Goal: Task Accomplishment & Management: Manage account settings

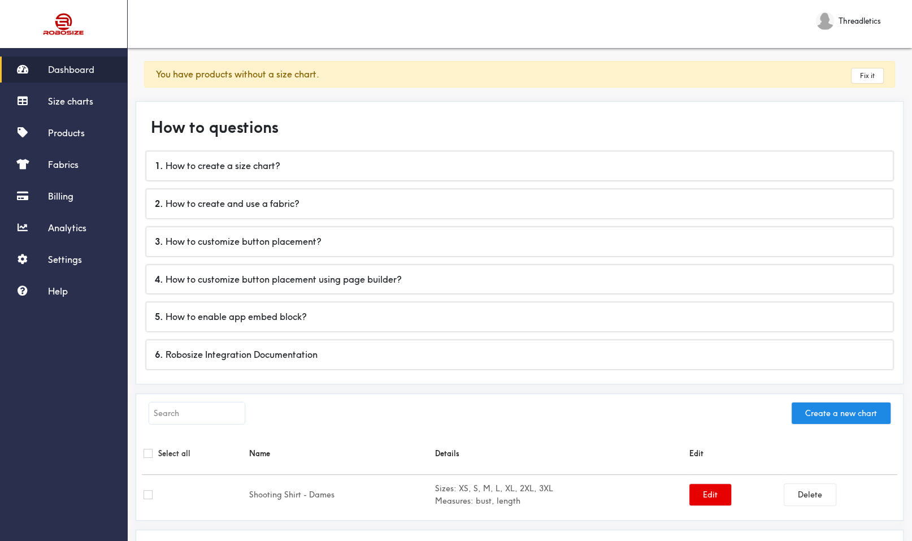
click at [852, 23] on span "Threadletics" at bounding box center [859, 21] width 42 height 12
click at [77, 261] on span "Settings" at bounding box center [65, 259] width 34 height 11
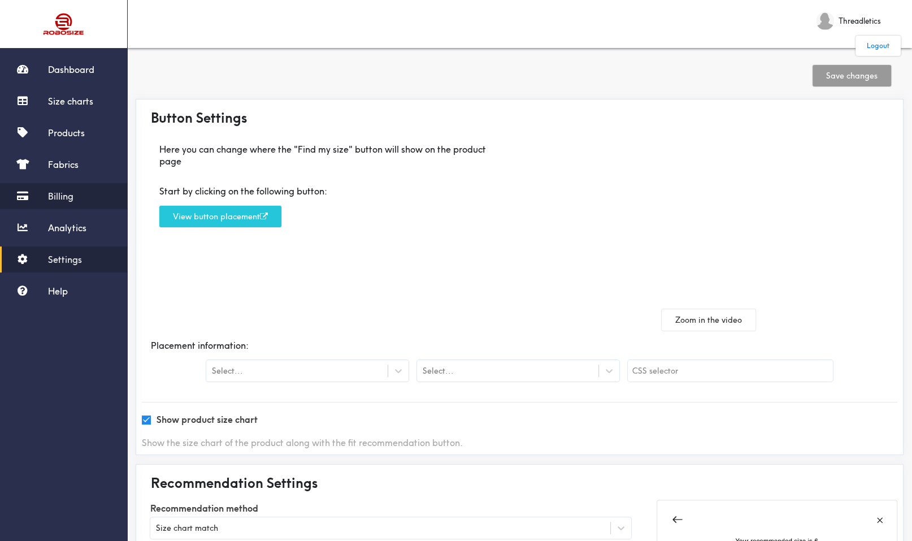
click at [75, 189] on link "Billing" at bounding box center [63, 196] width 127 height 26
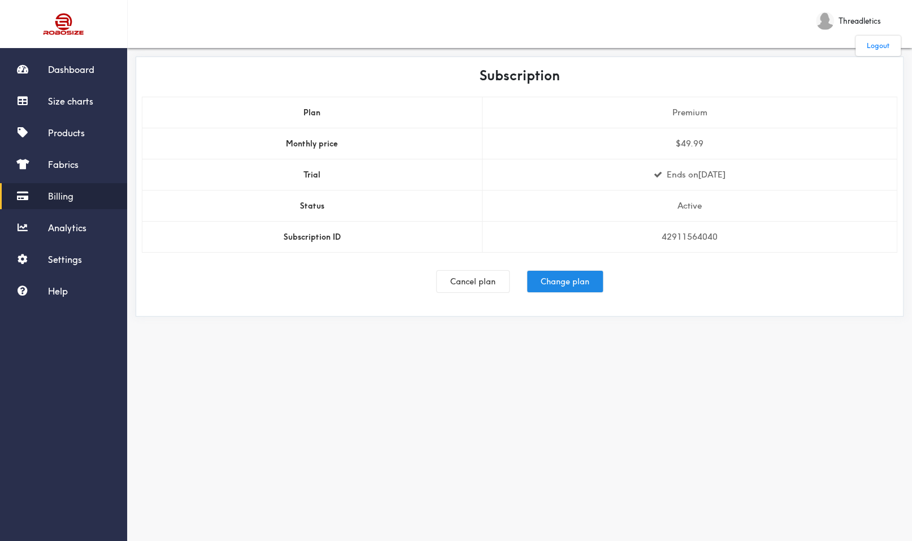
click at [481, 282] on div at bounding box center [456, 270] width 912 height 541
click at [484, 282] on button "Cancel plan" at bounding box center [473, 281] width 72 height 21
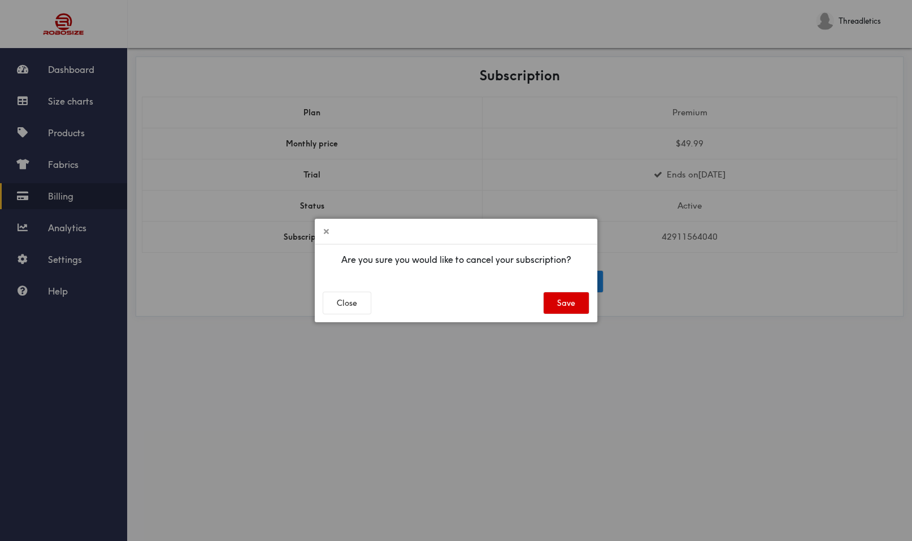
click at [568, 297] on button "Save" at bounding box center [565, 302] width 45 height 21
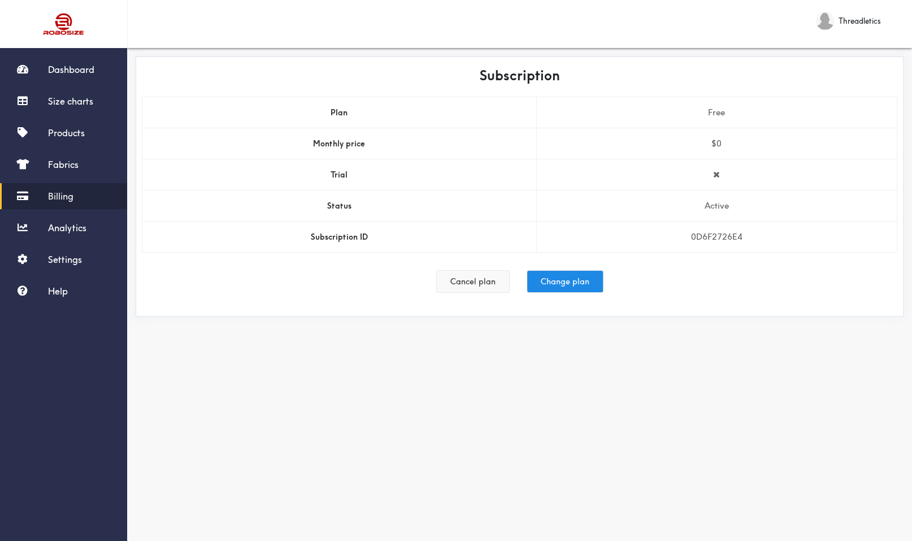
click at [482, 282] on button "Cancel plan" at bounding box center [473, 281] width 72 height 21
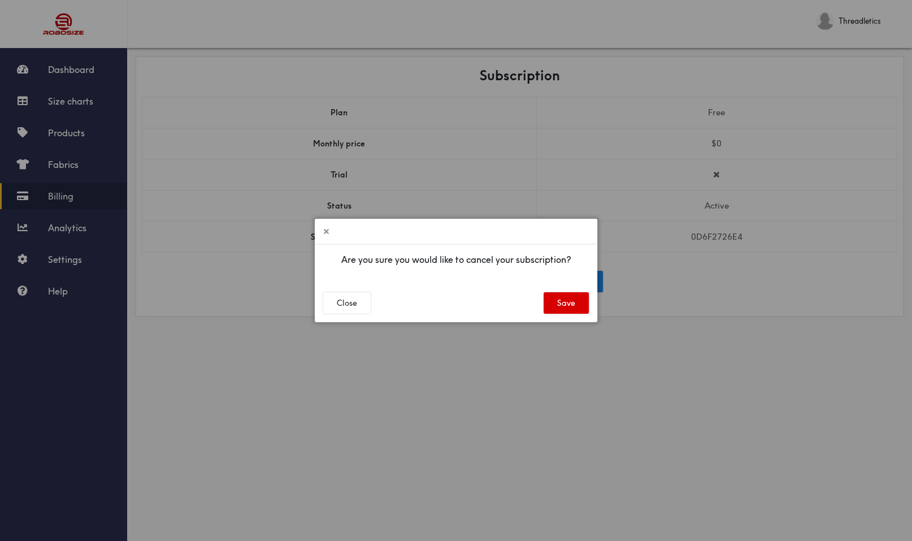
click at [565, 310] on button "Save" at bounding box center [565, 302] width 45 height 21
click at [563, 305] on button "Save" at bounding box center [565, 302] width 45 height 21
click at [326, 233] on icon at bounding box center [326, 231] width 5 height 7
